Goal: Information Seeking & Learning: Learn about a topic

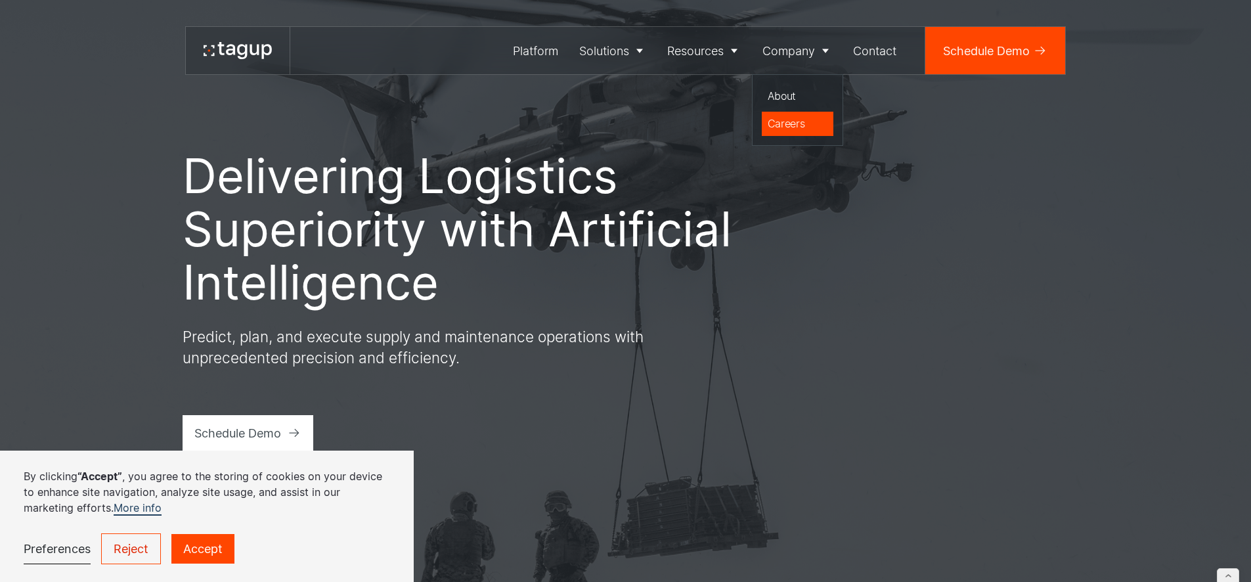
click at [794, 119] on div "Careers" at bounding box center [797, 124] width 60 height 16
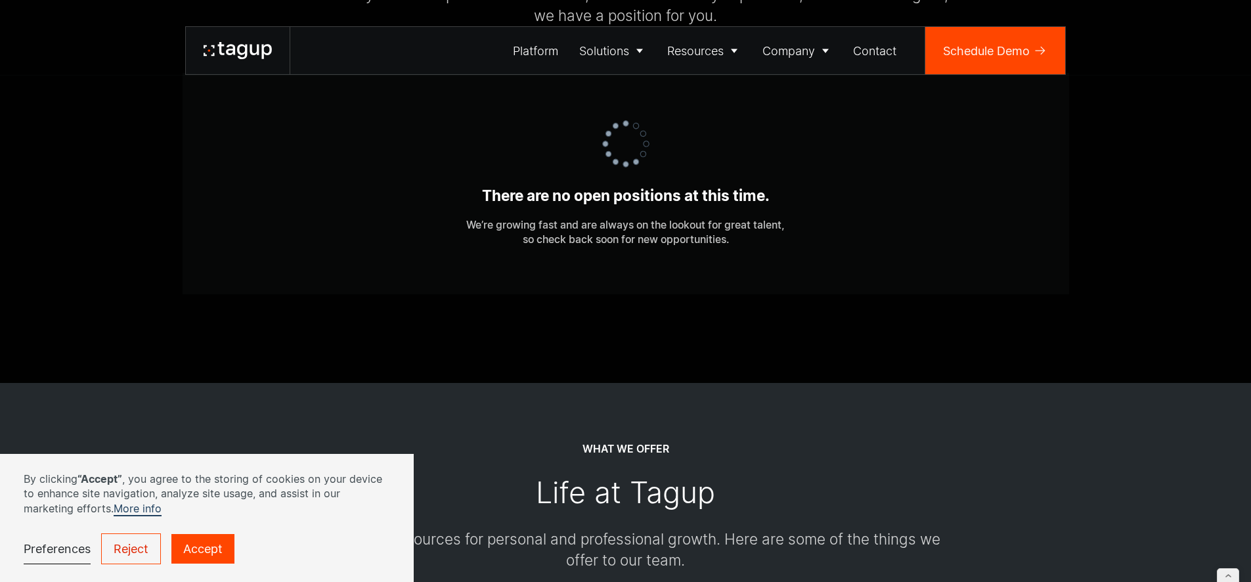
scroll to position [568, 0]
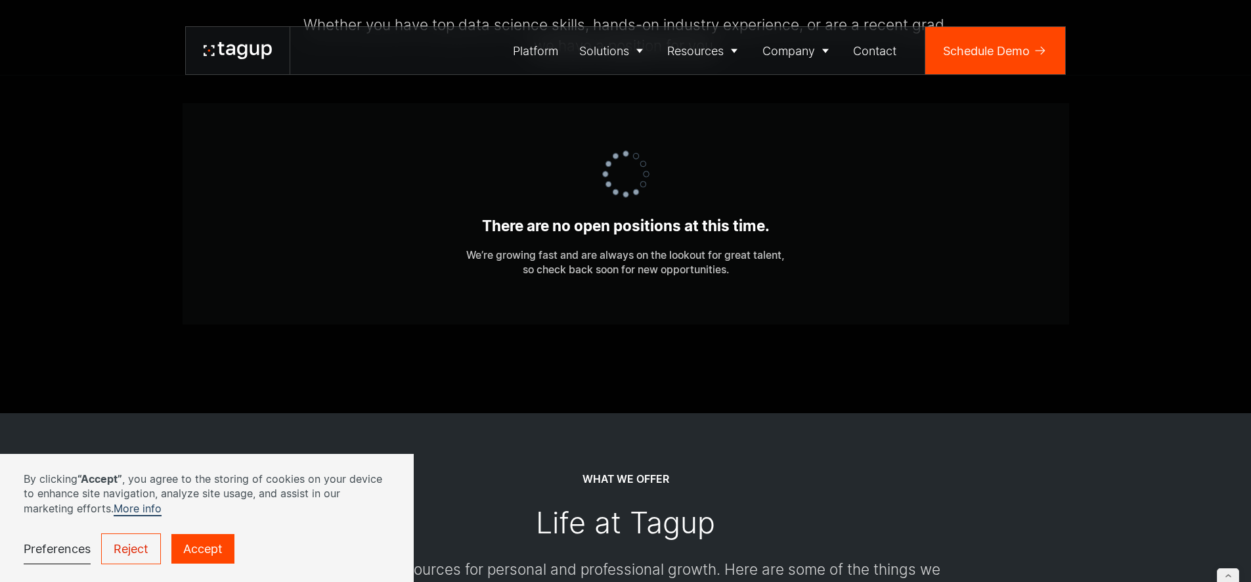
click at [226, 51] on icon at bounding box center [230, 49] width 9 height 11
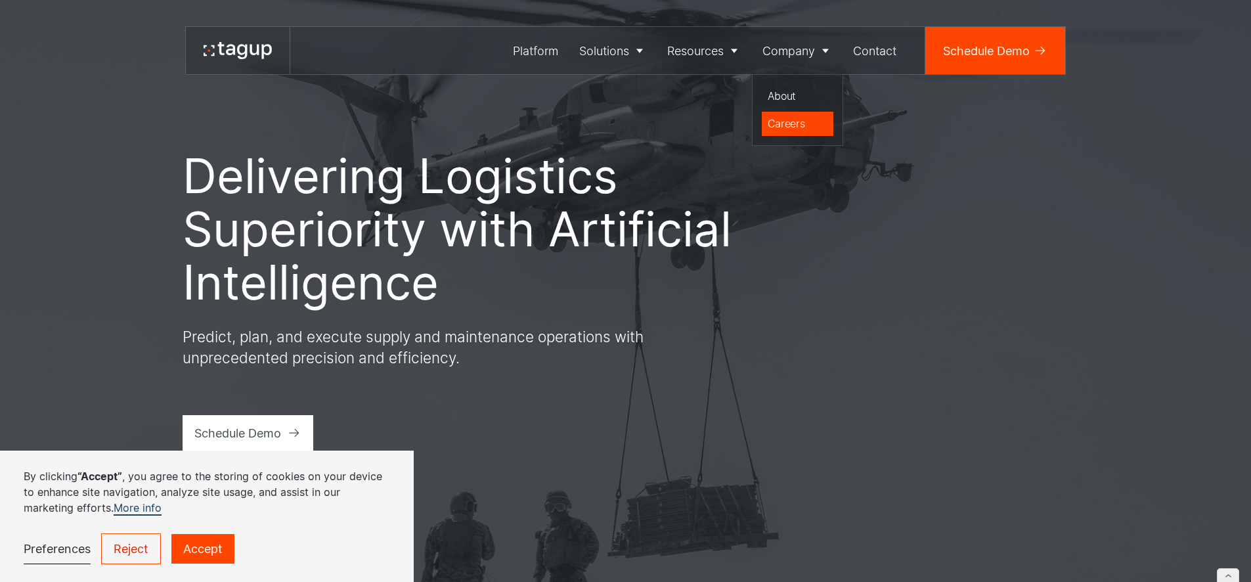
click at [785, 116] on div "Careers" at bounding box center [797, 124] width 60 height 16
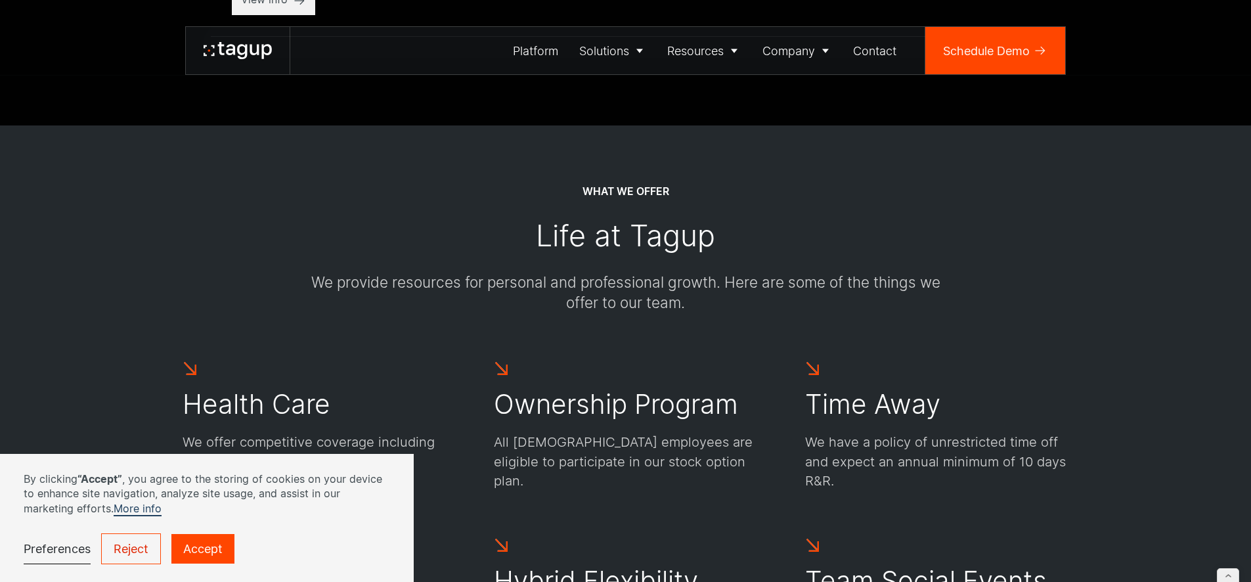
scroll to position [440, 0]
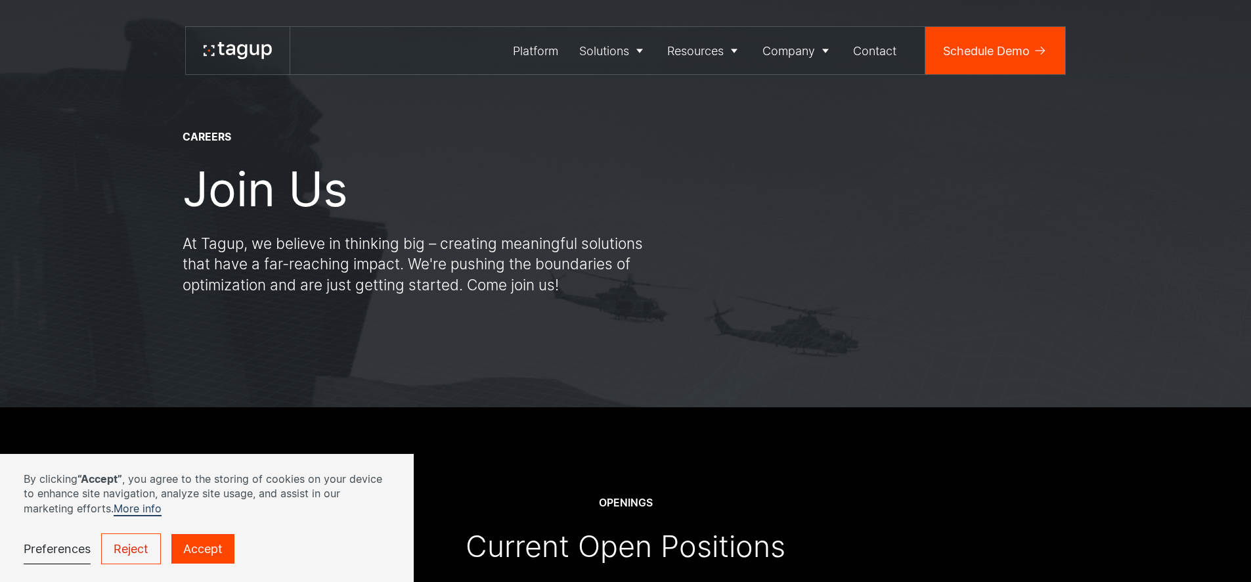
scroll to position [488, 0]
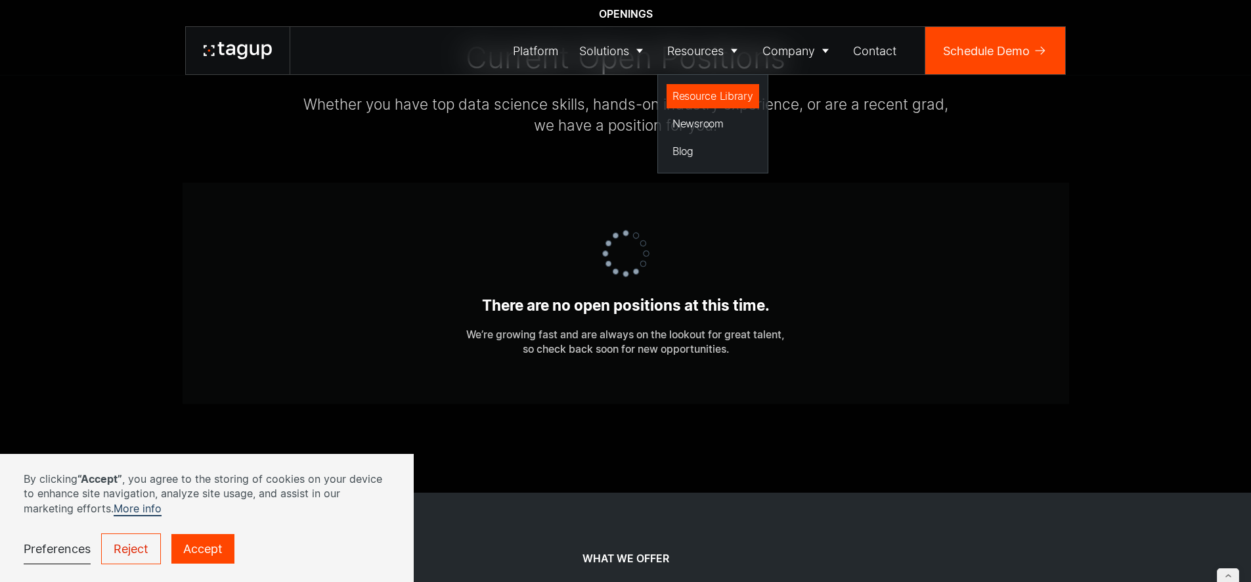
click at [697, 97] on div "Resource Library" at bounding box center [712, 96] width 81 height 16
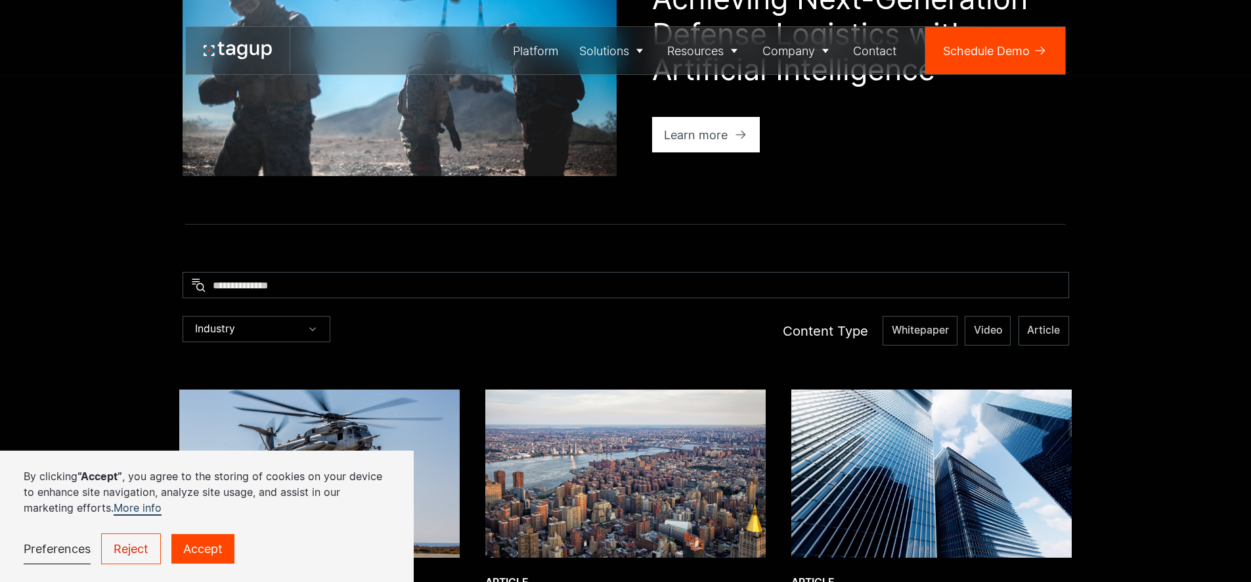
scroll to position [320, 0]
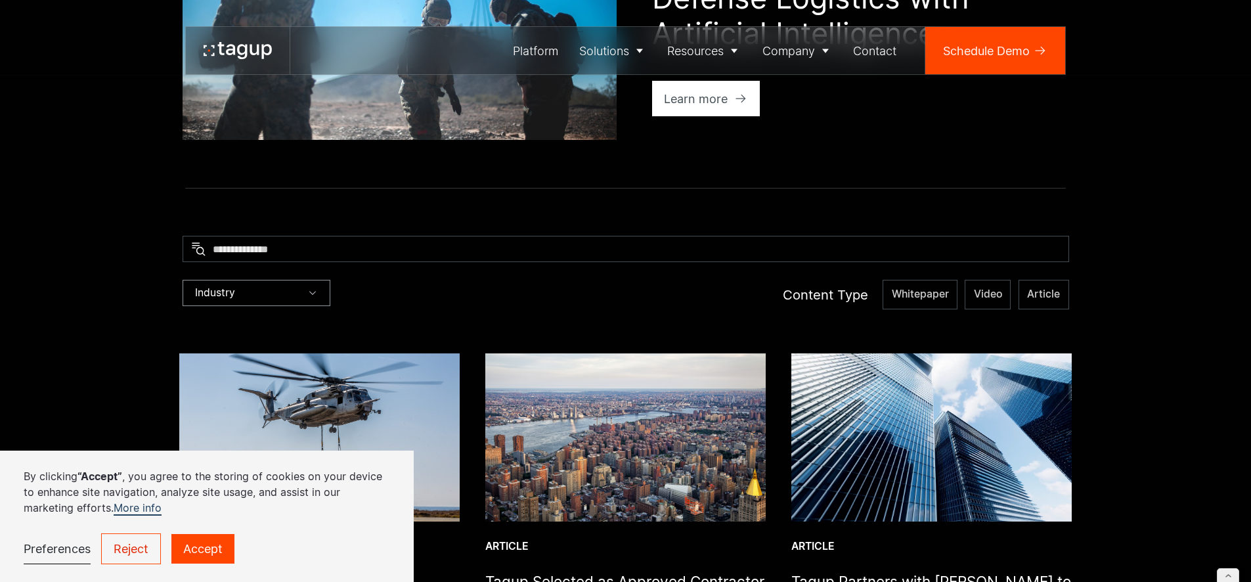
click at [284, 299] on div "Industry" at bounding box center [257, 293] width 148 height 26
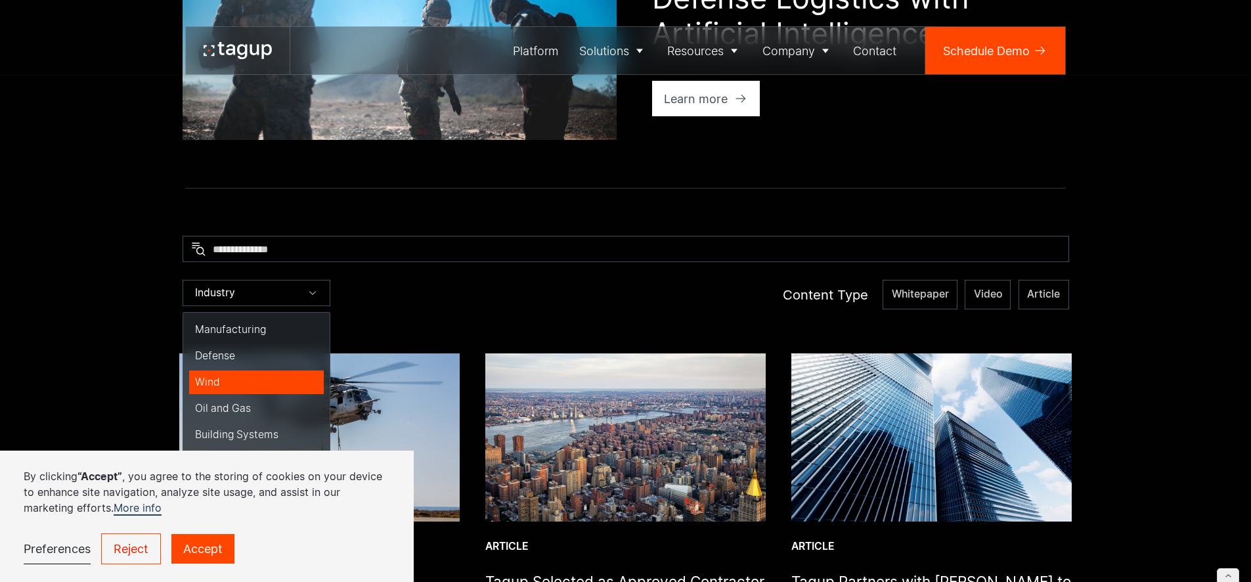
click at [226, 380] on div "Wind" at bounding box center [256, 382] width 123 height 14
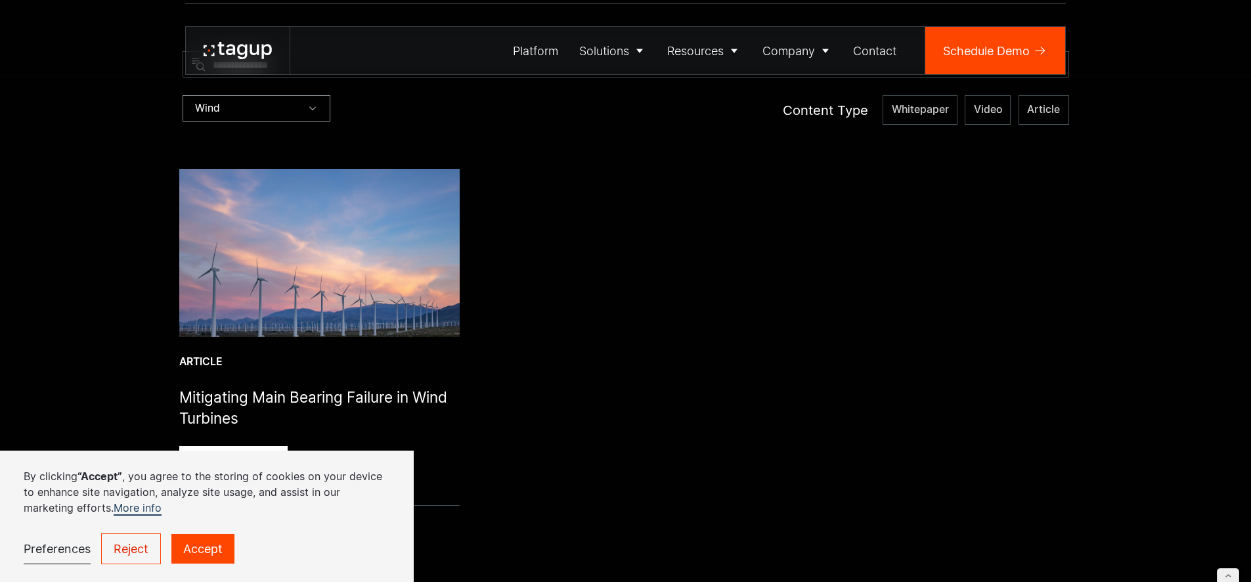
scroll to position [509, 0]
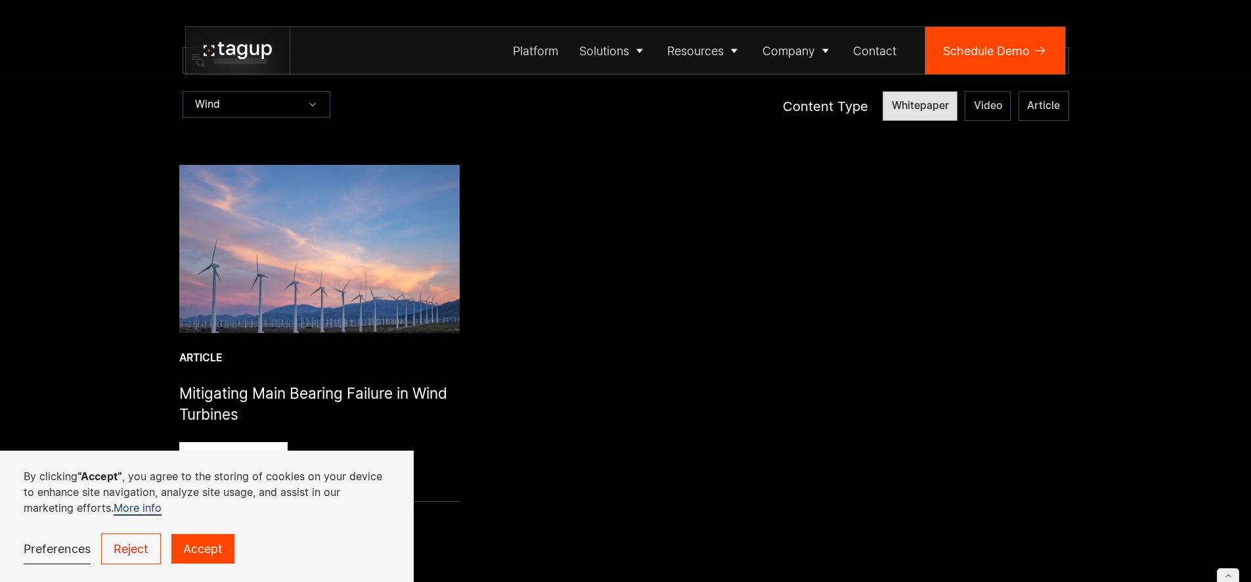
click at [910, 112] on span "Whitepaper" at bounding box center [920, 105] width 57 height 14
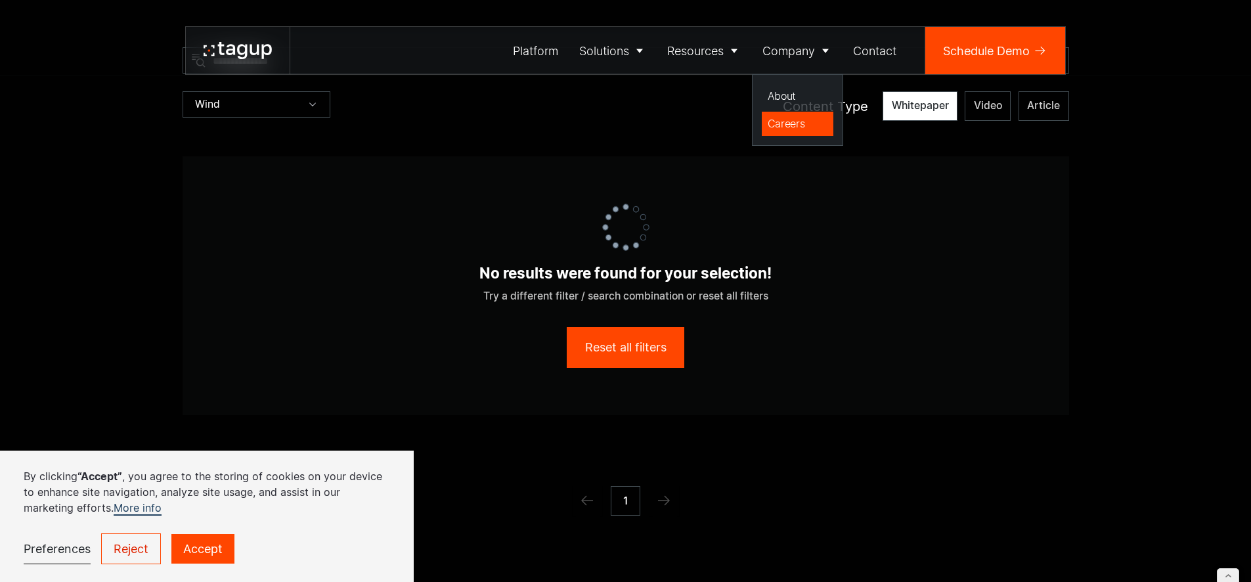
drag, startPoint x: 789, startPoint y: 122, endPoint x: 787, endPoint y: 129, distance: 6.9
click at [790, 122] on div "Careers" at bounding box center [797, 124] width 60 height 16
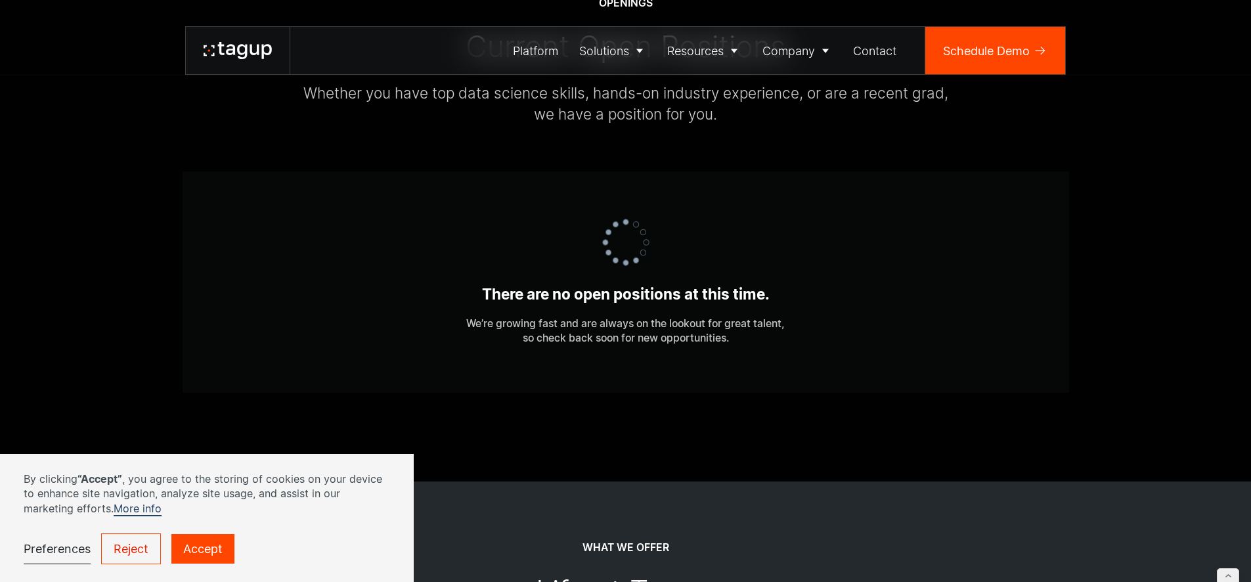
scroll to position [508, 0]
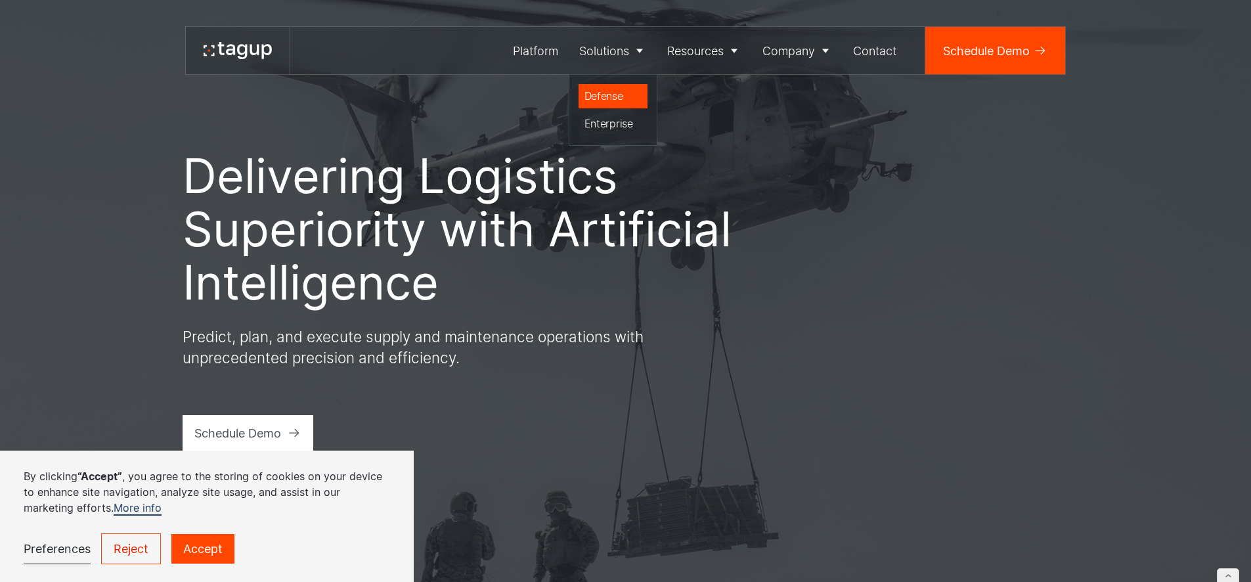
click at [610, 94] on div "Defense" at bounding box center [613, 96] width 58 height 16
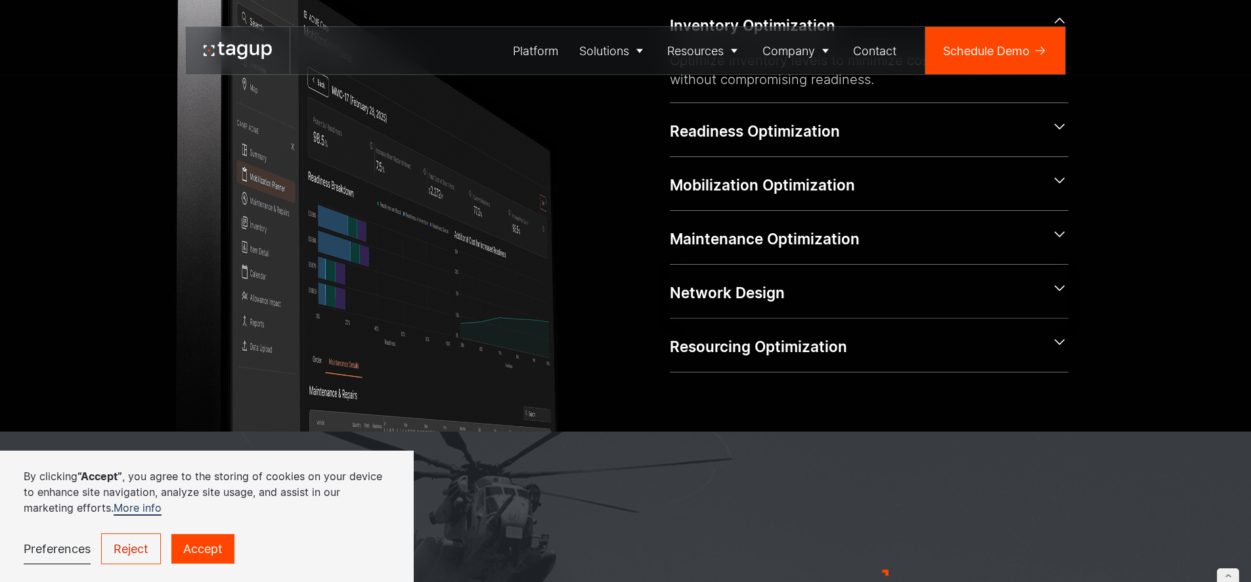
scroll to position [596, 0]
